Goal: Information Seeking & Learning: Learn about a topic

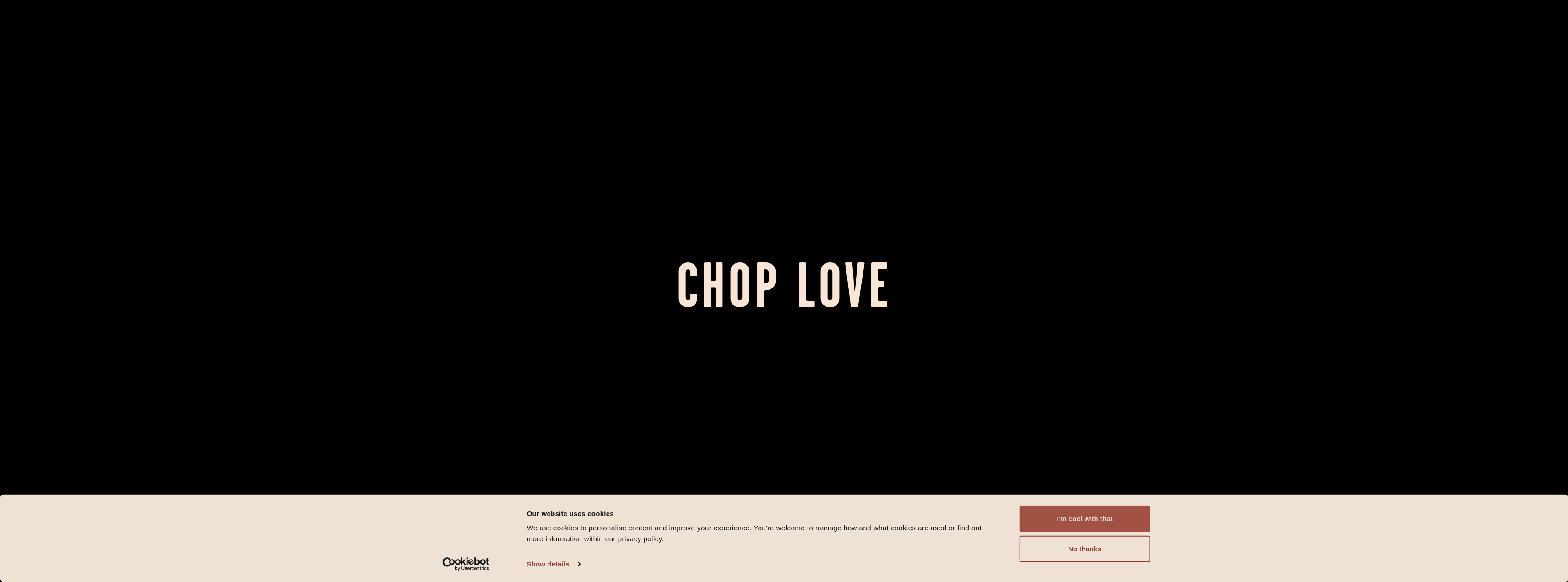
click at [579, 252] on button "I'm cool with that" at bounding box center [1085, 519] width 131 height 27
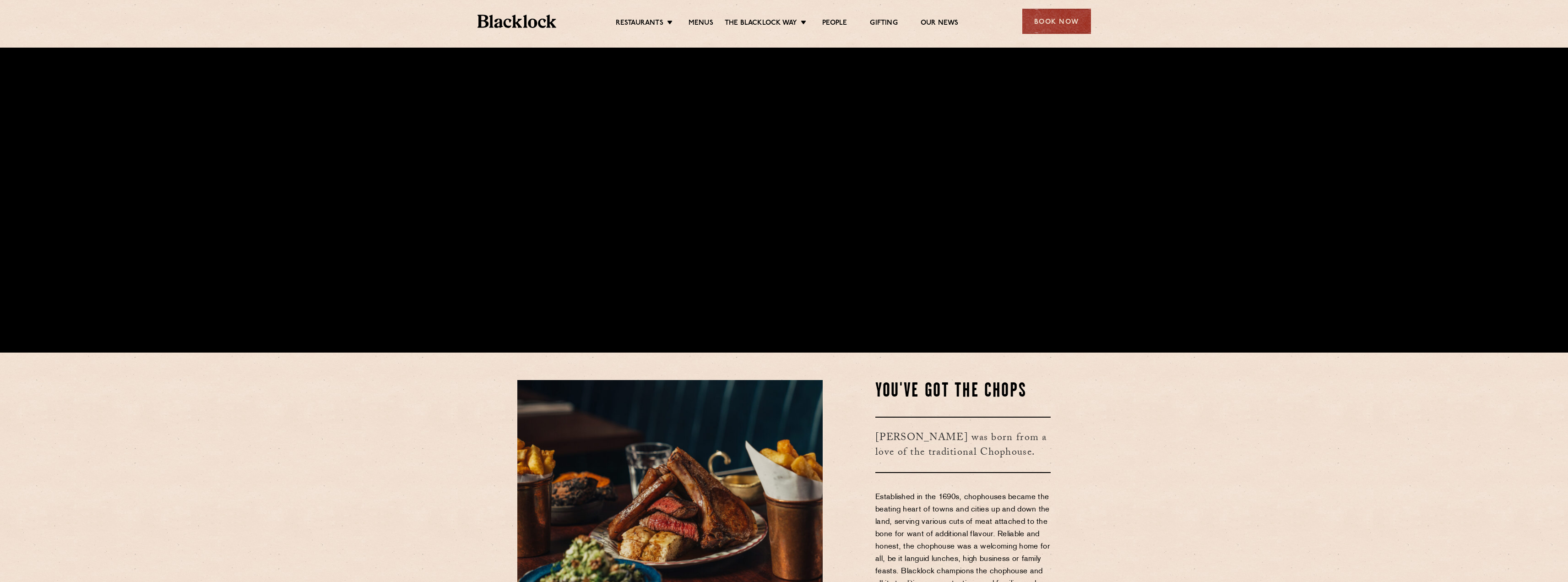
scroll to position [229, 0]
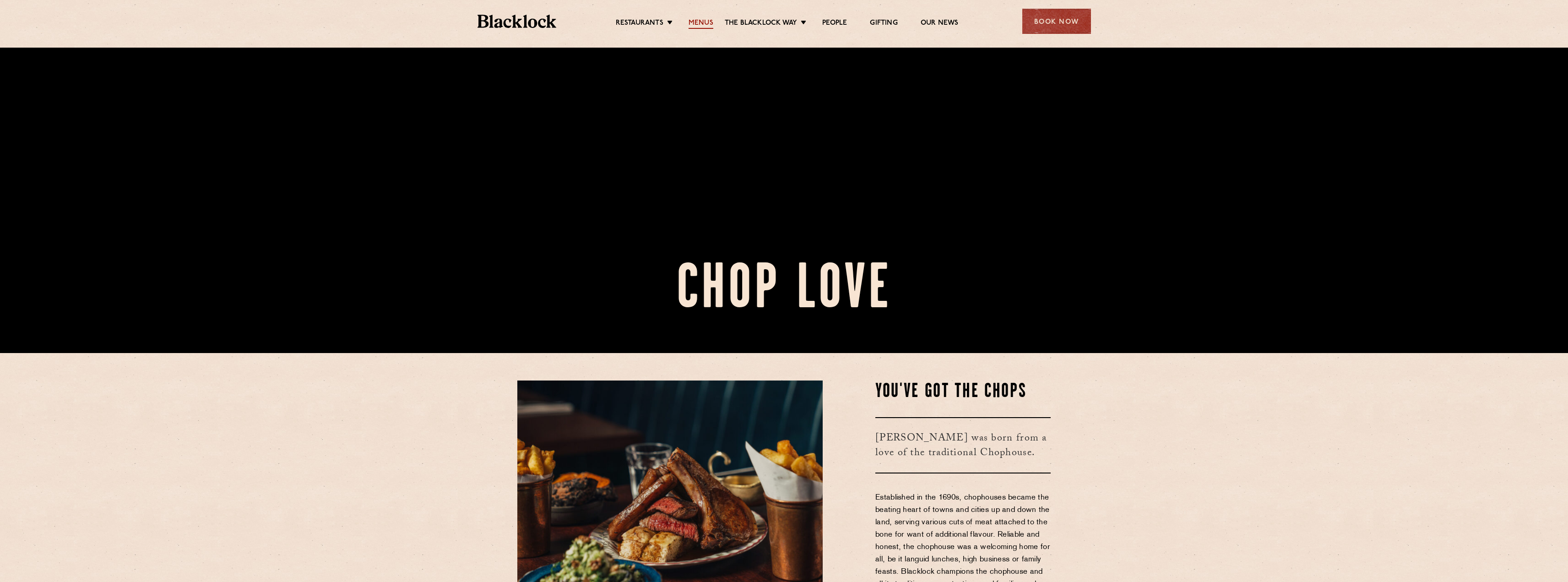
click at [579, 27] on link "Menus" at bounding box center [701, 24] width 25 height 10
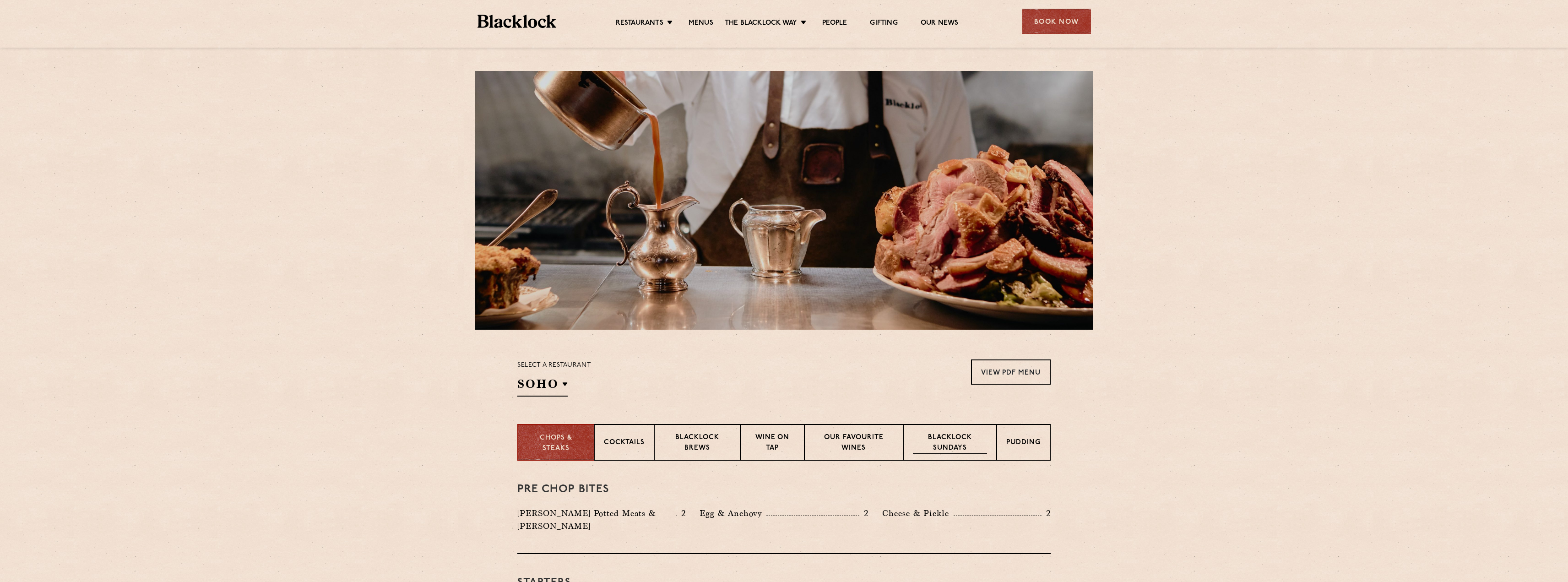
click at [950, 445] on p "Blacklock Sundays" at bounding box center [950, 443] width 74 height 21
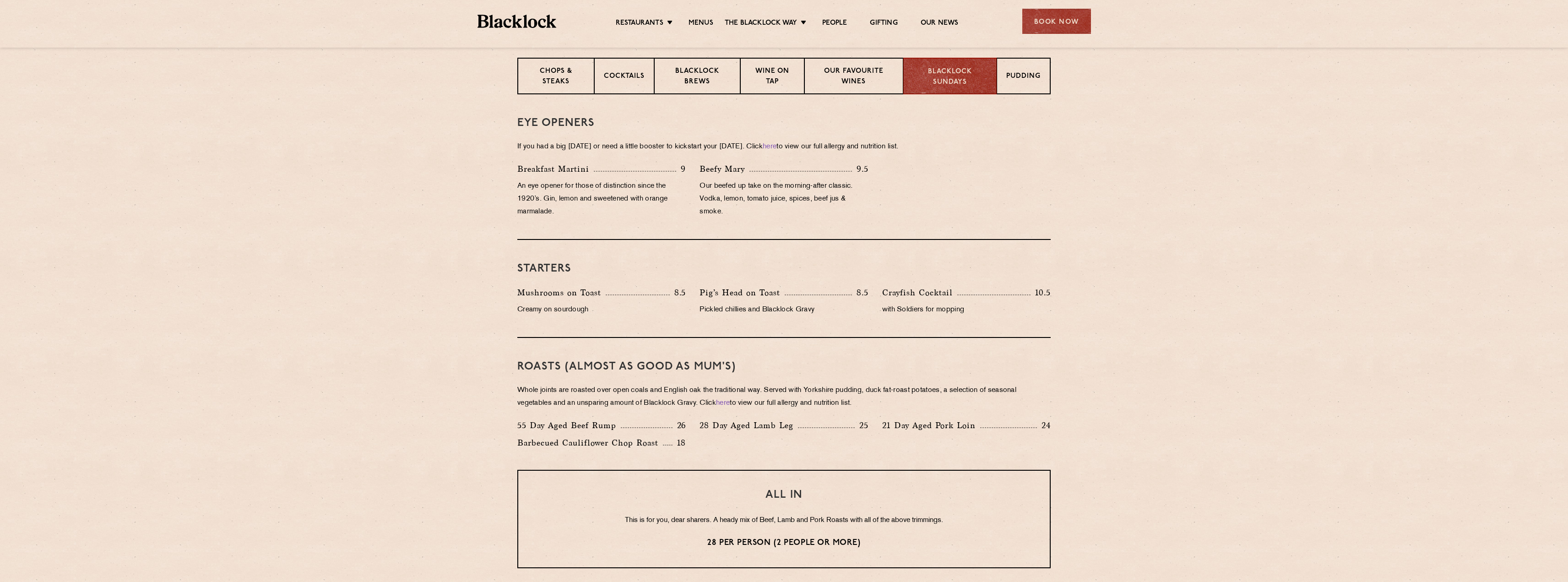
scroll to position [412, 0]
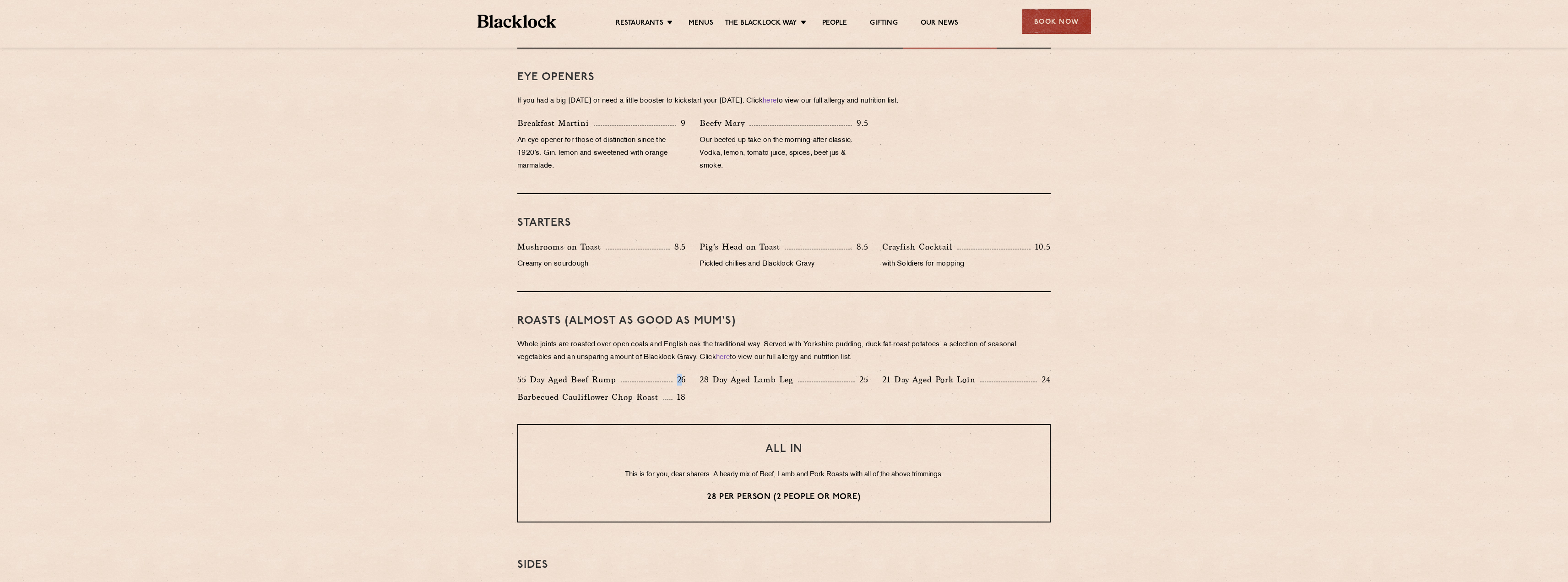
drag, startPoint x: 682, startPoint y: 380, endPoint x: 676, endPoint y: 381, distance: 6.1
click at [676, 381] on p "26" at bounding box center [679, 380] width 14 height 12
click at [677, 380] on p "26" at bounding box center [679, 380] width 14 height 12
drag, startPoint x: 675, startPoint y: 377, endPoint x: 688, endPoint y: 377, distance: 13.0
click at [688, 377] on div "55 Day Aged Beef Rump 26" at bounding box center [601, 382] width 182 height 18
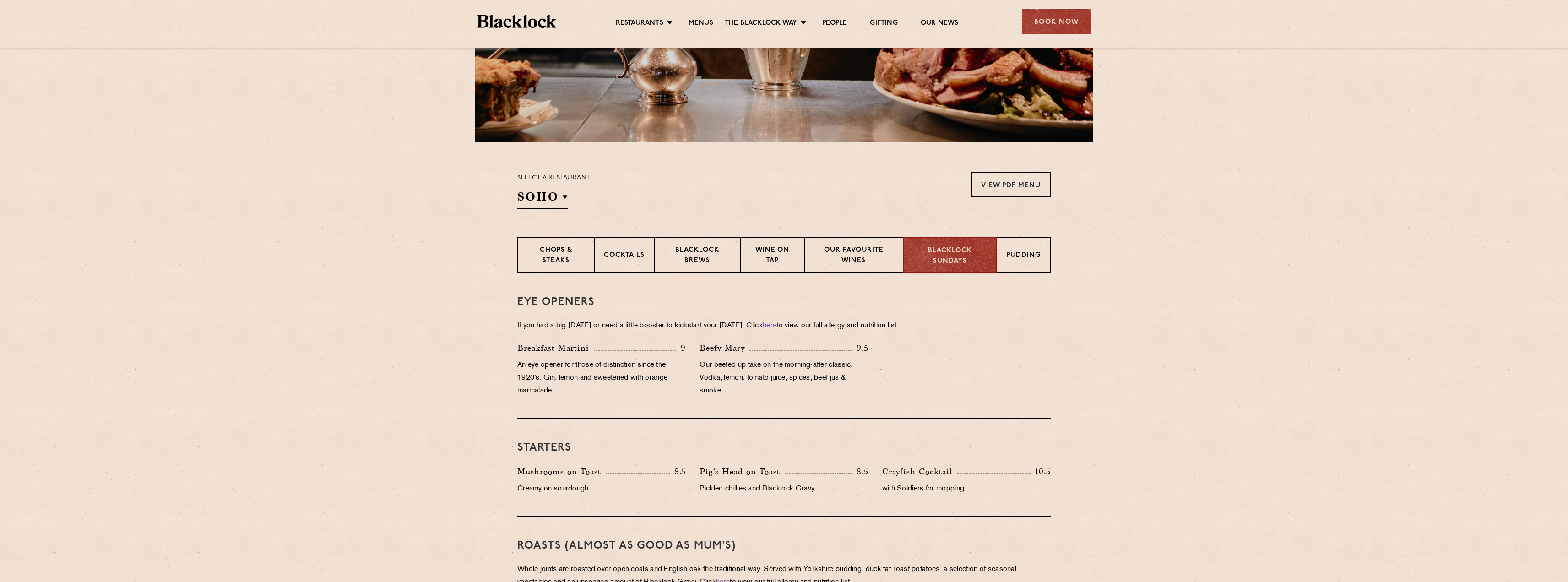
scroll to position [183, 0]
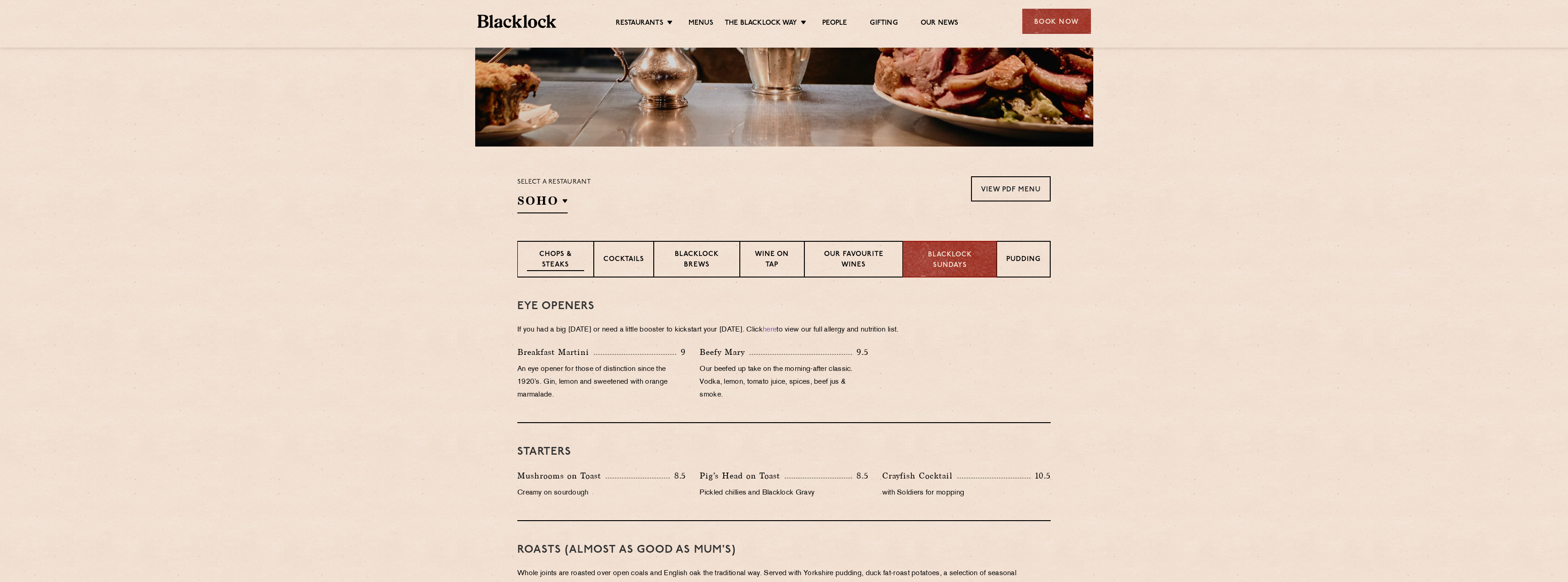
click at [556, 261] on p "Chops & Steaks" at bounding box center [556, 260] width 57 height 21
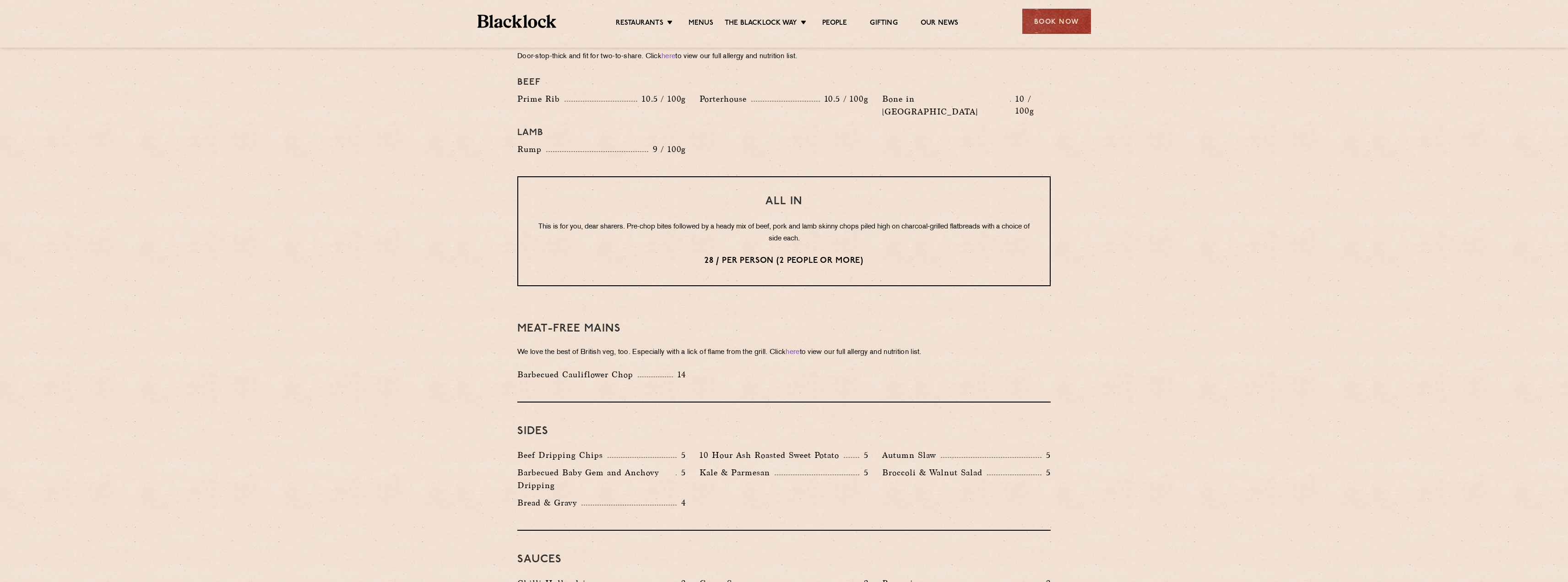
scroll to position [1053, 0]
drag, startPoint x: 517, startPoint y: 427, endPoint x: 601, endPoint y: 429, distance: 84.0
click at [601, 446] on div "Beef Dripping Chips 5" at bounding box center [601, 455] width 182 height 18
drag, startPoint x: 513, startPoint y: 446, endPoint x: 642, endPoint y: 461, distance: 129.9
click at [642, 464] on div "Barbecued Baby Gem and Anchovy Dripping 5" at bounding box center [601, 479] width 182 height 30
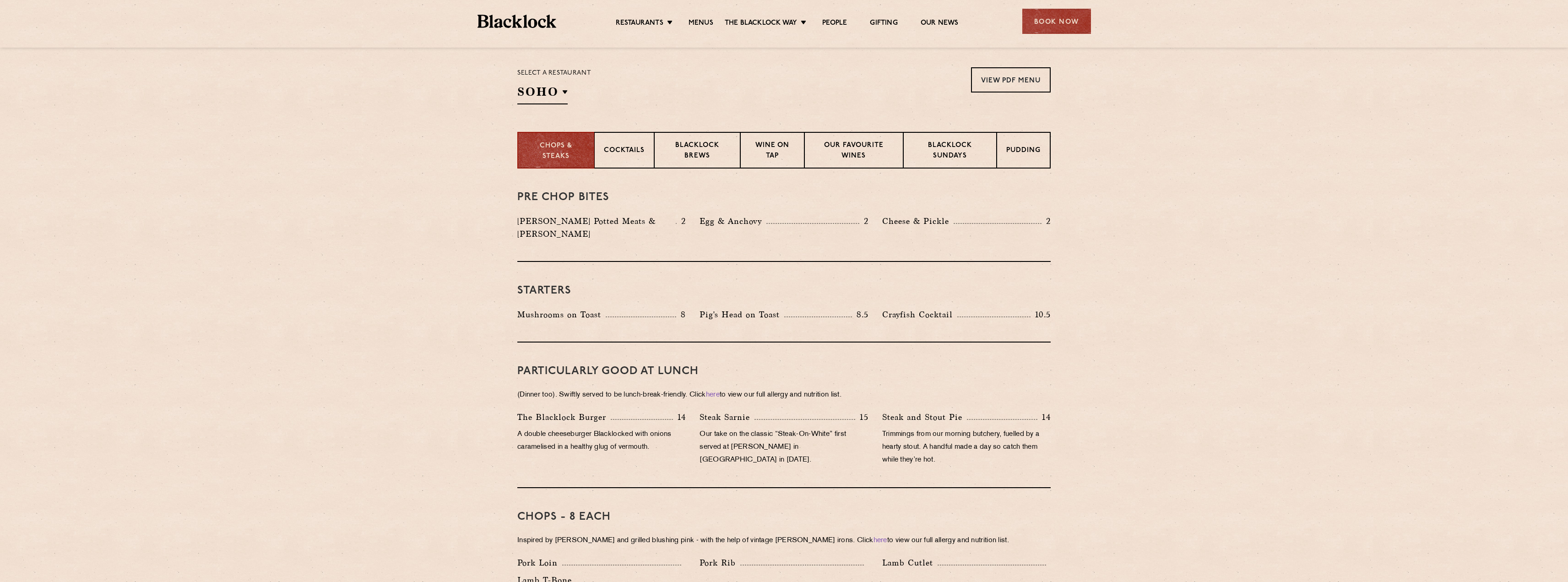
scroll to position [183, 0]
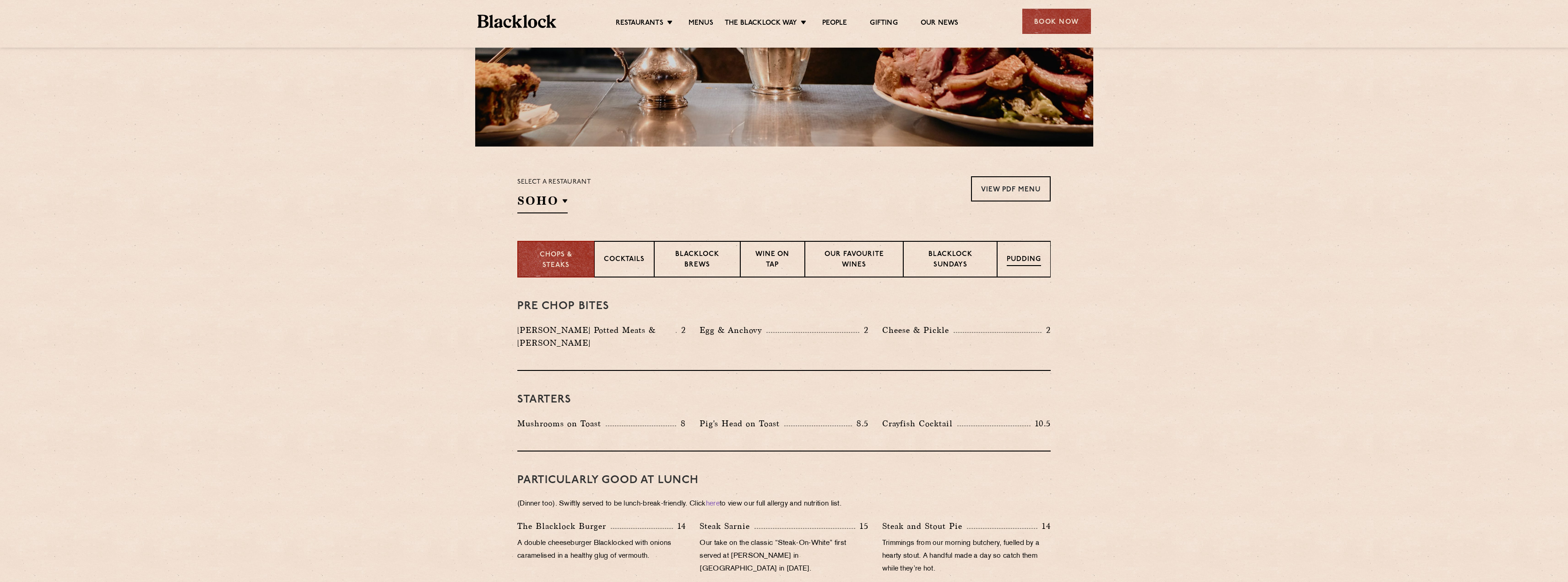
click at [1011, 247] on div "Pudding" at bounding box center [1024, 259] width 54 height 37
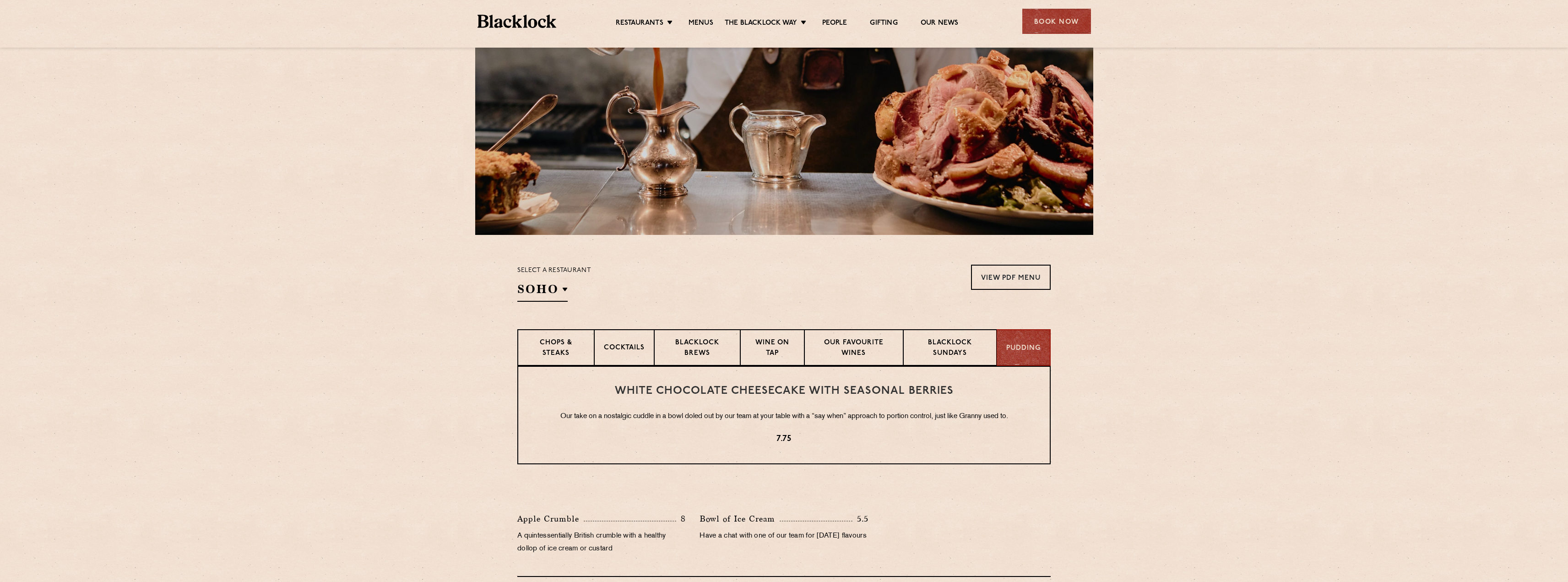
scroll to position [91, 0]
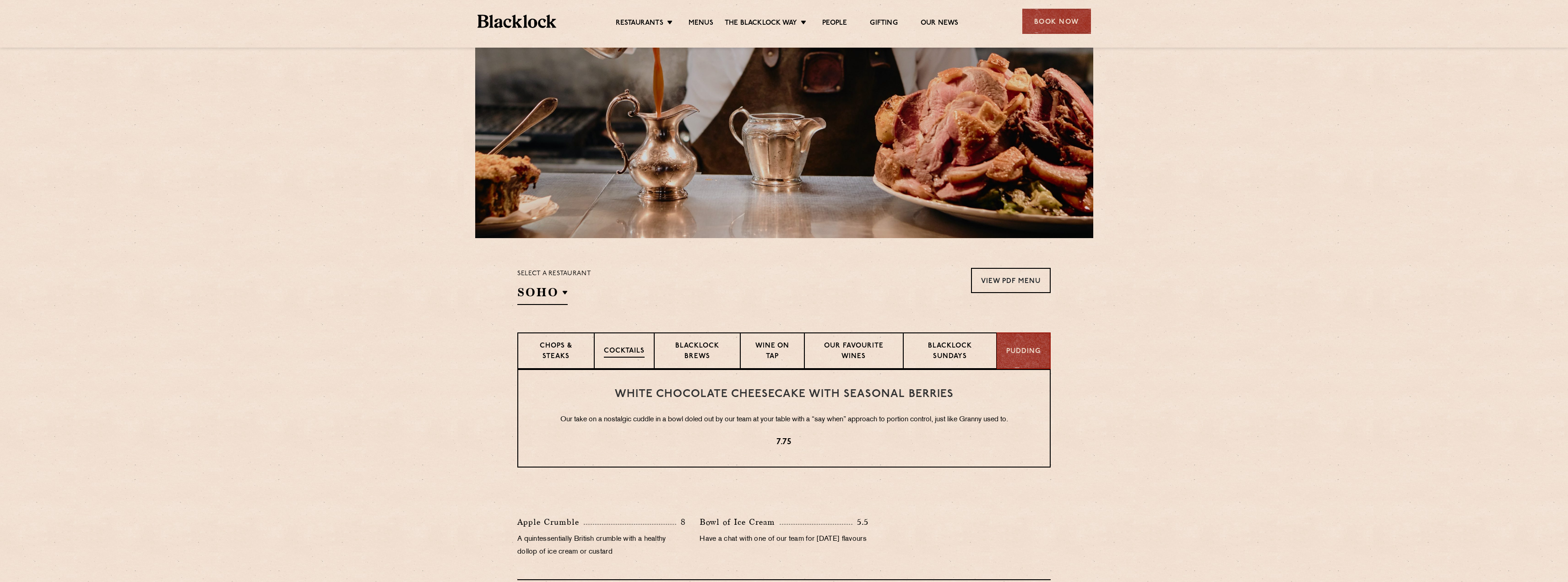
drag, startPoint x: 570, startPoint y: 354, endPoint x: 647, endPoint y: 356, distance: 77.0
click at [570, 354] on p "Chops & Steaks" at bounding box center [556, 351] width 57 height 21
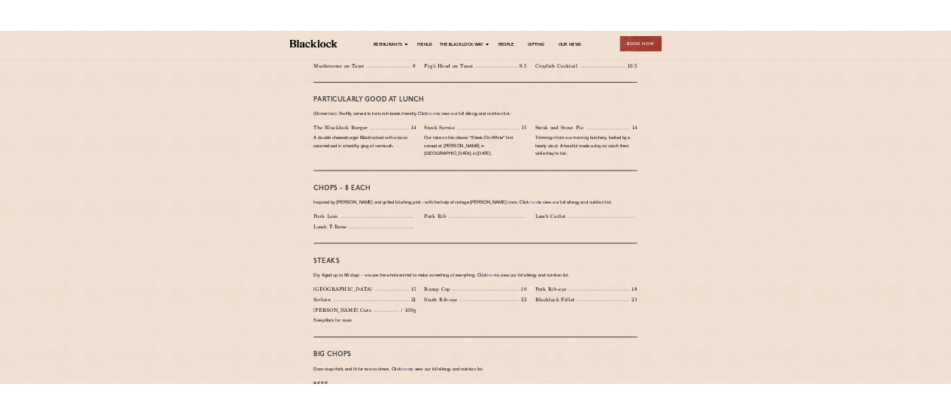
scroll to position [903, 0]
